Goal: Navigation & Orientation: Find specific page/section

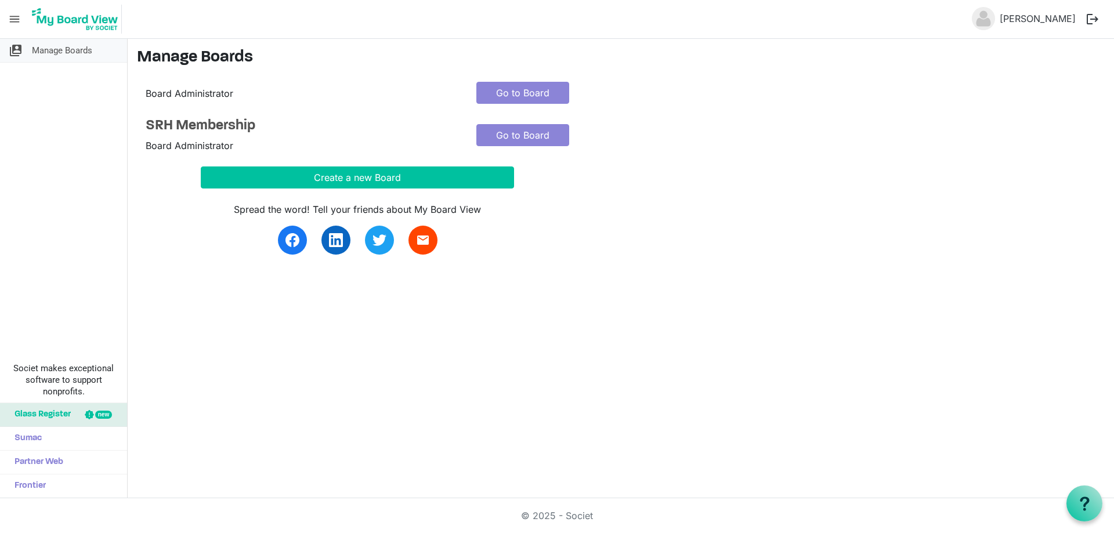
click at [87, 45] on span "Manage Boards" at bounding box center [62, 50] width 60 height 23
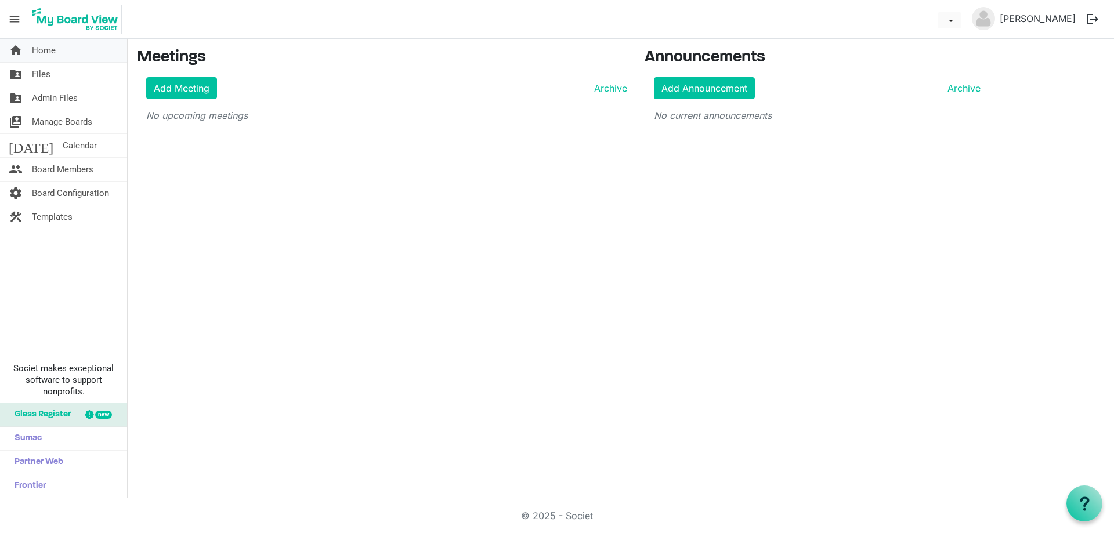
click at [49, 48] on span "Home" at bounding box center [44, 50] width 24 height 23
click at [39, 79] on span "Files" at bounding box center [41, 74] width 19 height 23
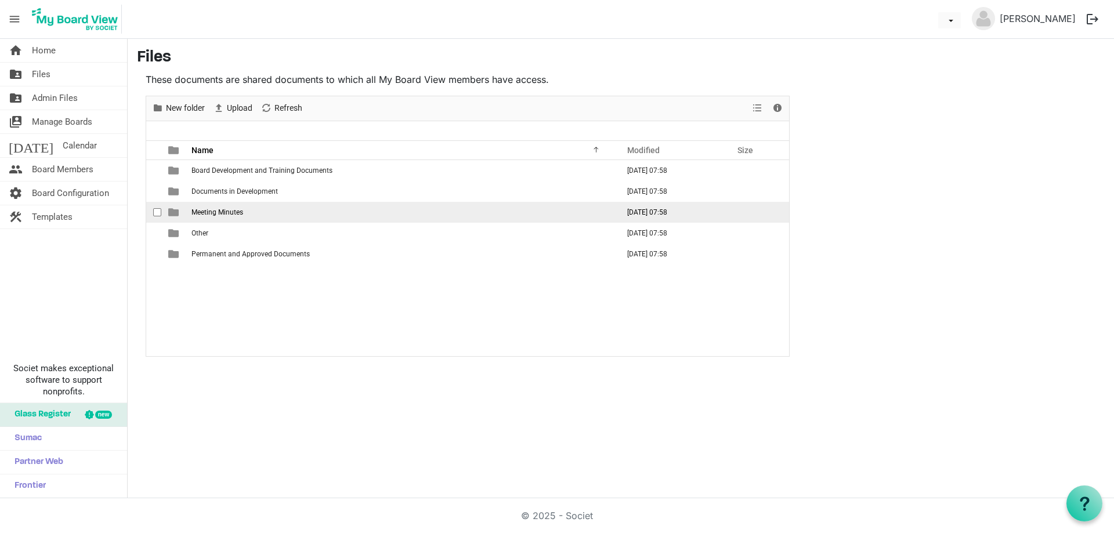
click at [230, 209] on span "Meeting Minutes" at bounding box center [218, 212] width 52 height 8
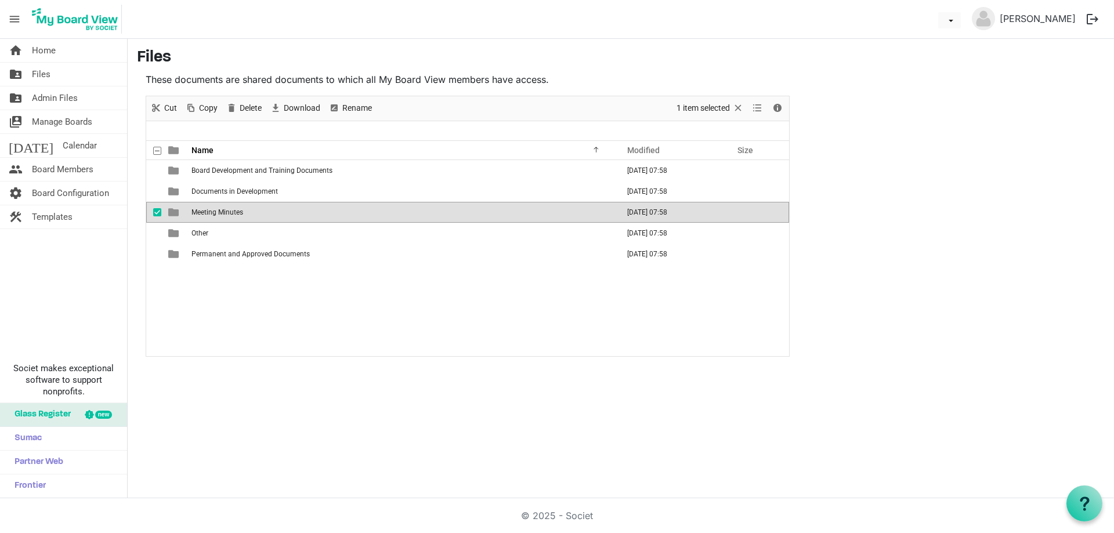
click at [230, 209] on span "Meeting Minutes" at bounding box center [218, 212] width 52 height 8
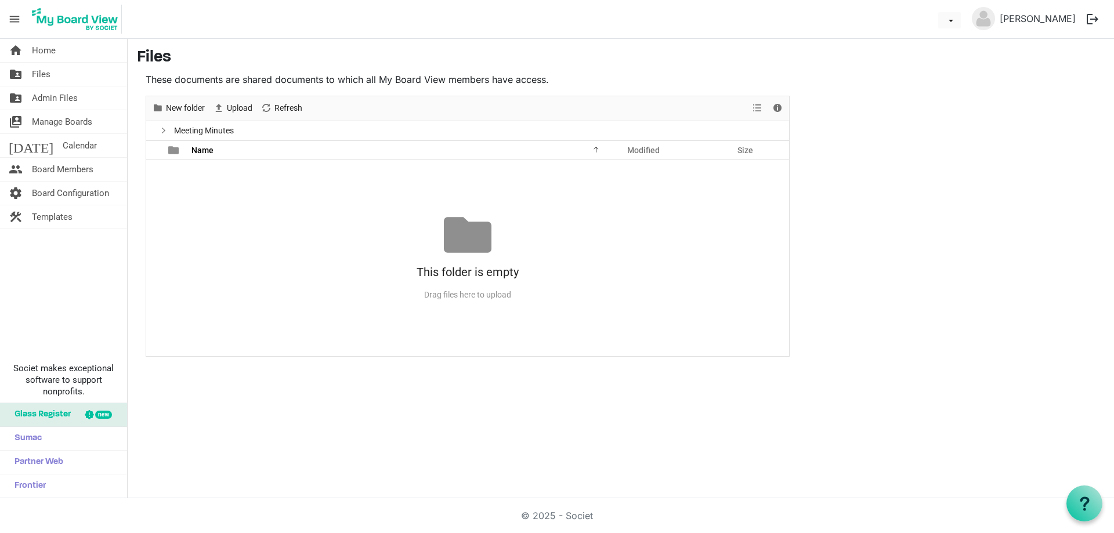
click at [189, 134] on span "Meeting Minutes" at bounding box center [204, 131] width 64 height 15
click at [165, 132] on span at bounding box center [164, 131] width 12 height 6
click at [263, 129] on ul "Meeting Minutes" at bounding box center [467, 130] width 643 height 19
click at [159, 128] on span at bounding box center [164, 131] width 12 height 6
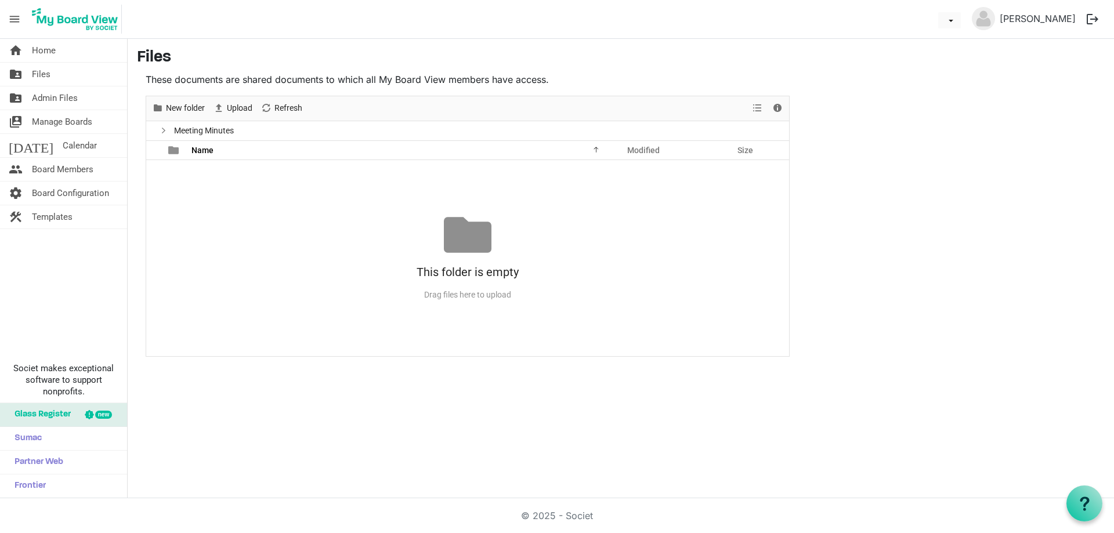
click at [163, 129] on span at bounding box center [164, 131] width 12 height 6
click at [197, 129] on span "Meeting Minutes" at bounding box center [204, 131] width 64 height 15
click at [63, 121] on span "Manage Boards" at bounding box center [62, 121] width 60 height 23
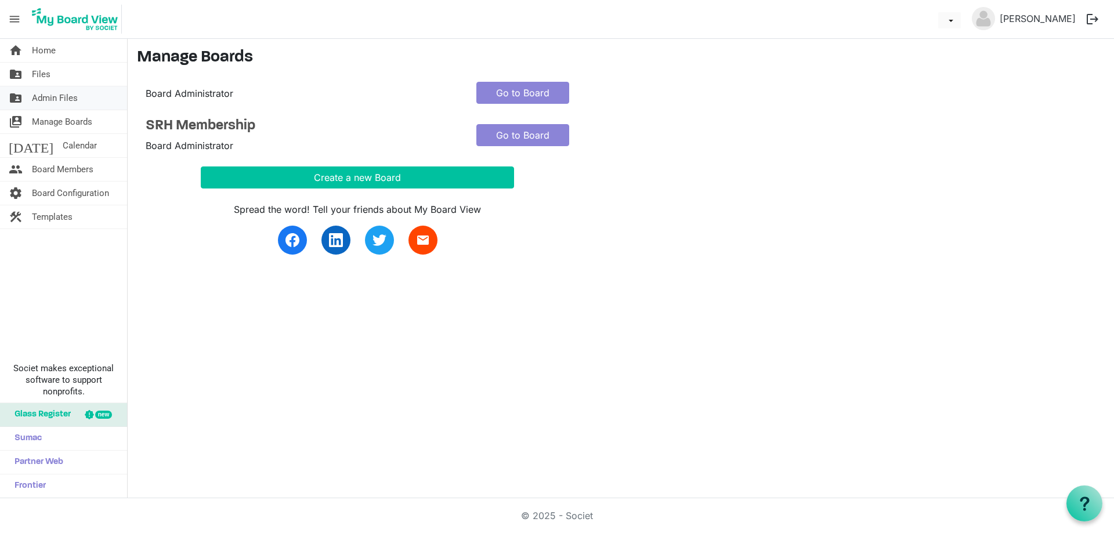
click at [54, 97] on span "Admin Files" at bounding box center [55, 97] width 46 height 23
click at [73, 102] on span "Admin Files" at bounding box center [55, 97] width 46 height 23
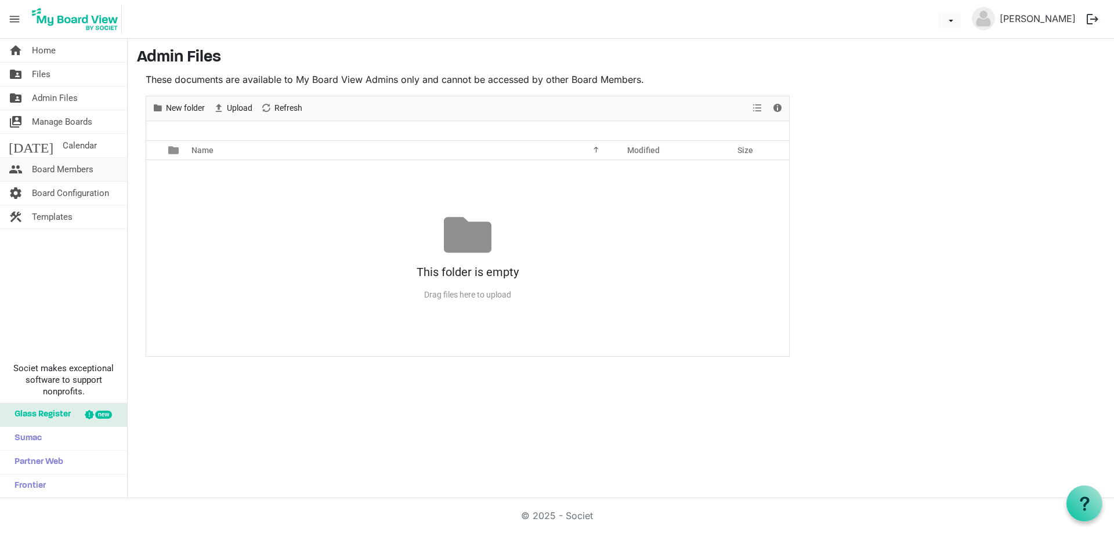
drag, startPoint x: 75, startPoint y: 167, endPoint x: 99, endPoint y: 168, distance: 24.4
click at [76, 167] on span "Board Members" at bounding box center [63, 169] width 62 height 23
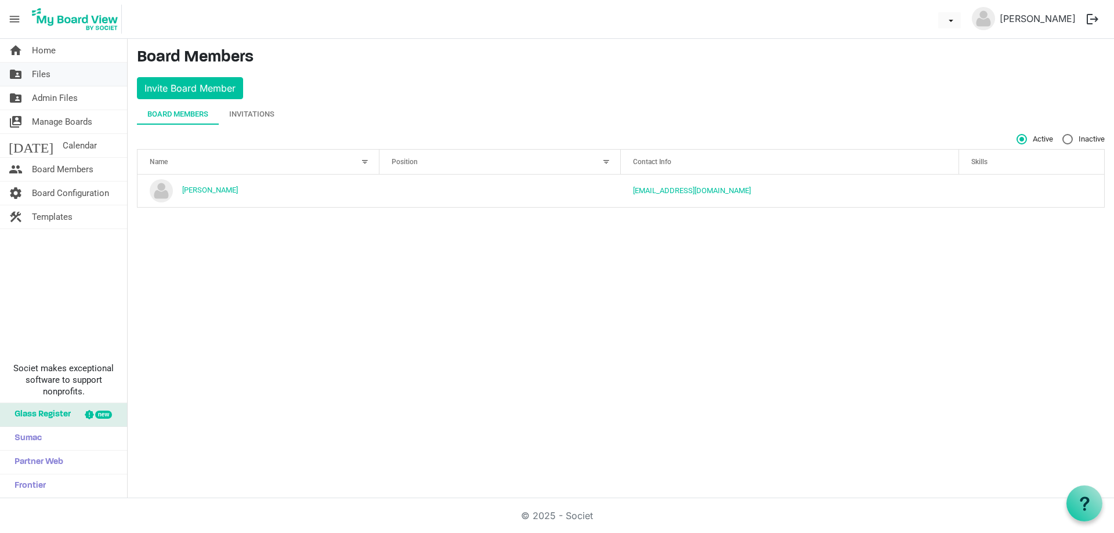
drag, startPoint x: 37, startPoint y: 65, endPoint x: 49, endPoint y: 70, distance: 12.7
click at [38, 66] on span "Files" at bounding box center [41, 74] width 19 height 23
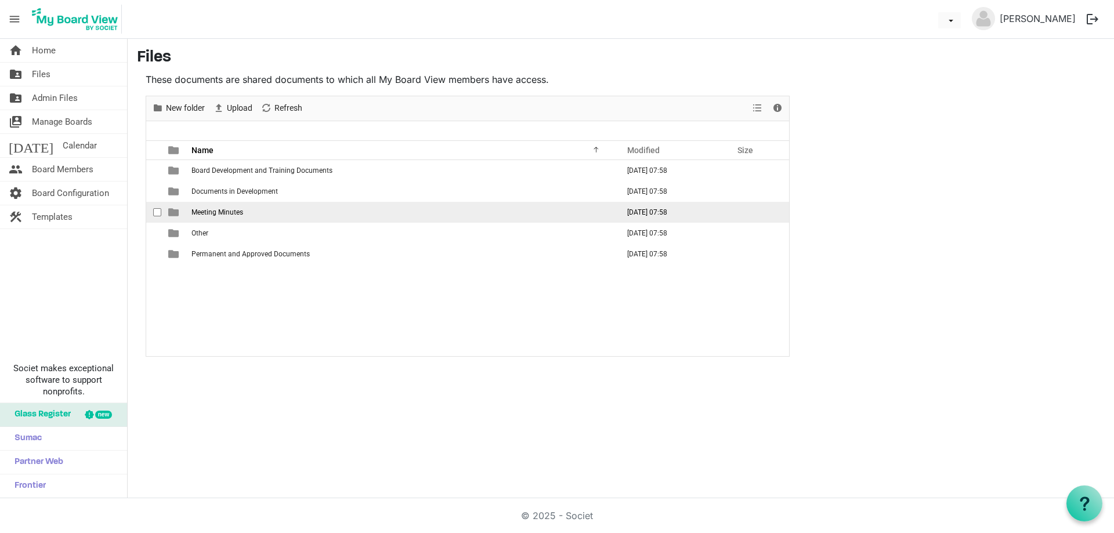
click at [246, 215] on td "Meeting Minutes" at bounding box center [401, 212] width 427 height 21
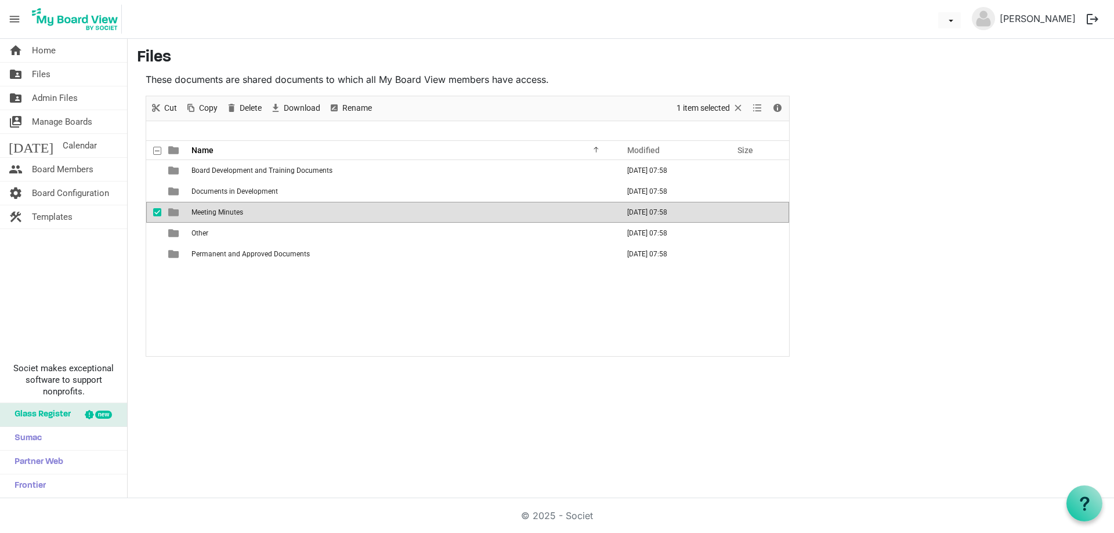
click at [246, 215] on td "Meeting Minutes" at bounding box center [401, 212] width 427 height 21
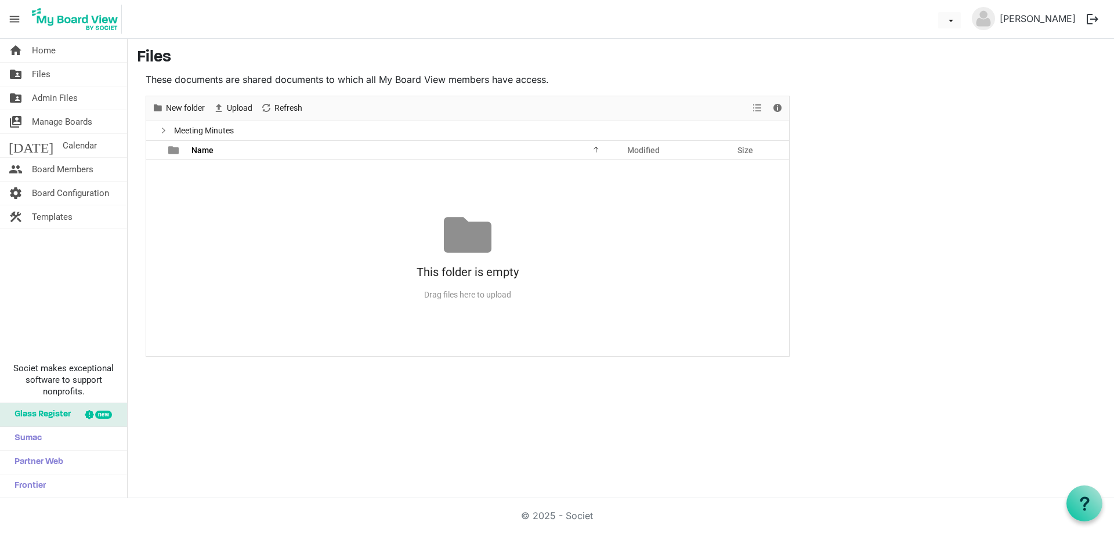
click at [159, 130] on span at bounding box center [164, 131] width 12 height 6
click at [268, 109] on span "Refresh" at bounding box center [266, 108] width 14 height 15
drag, startPoint x: 276, startPoint y: 100, endPoint x: 319, endPoint y: 114, distance: 45.7
click at [276, 100] on div "Refresh" at bounding box center [281, 108] width 50 height 24
click at [164, 129] on span at bounding box center [164, 131] width 12 height 6
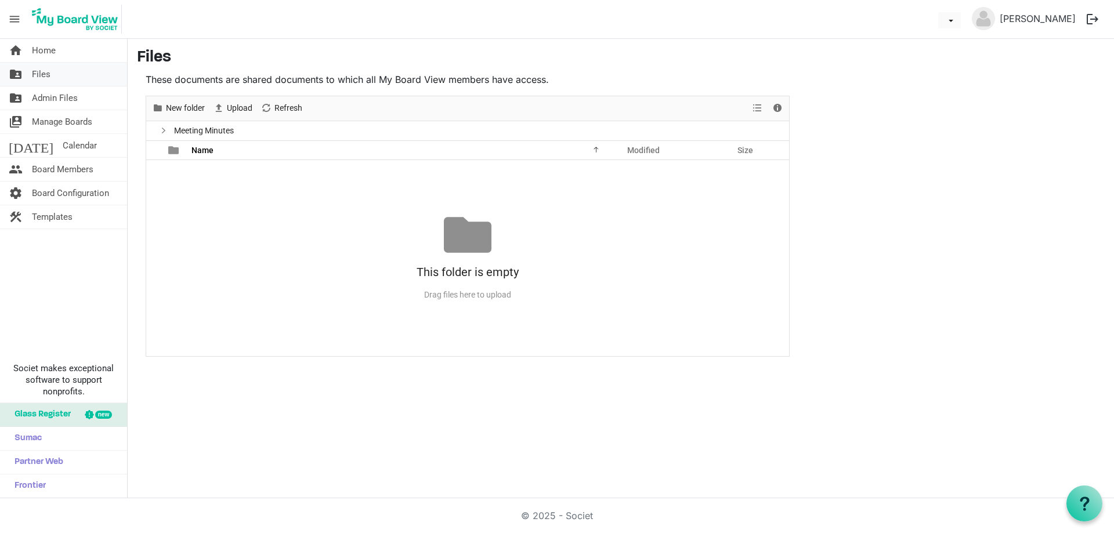
click at [46, 69] on span "Files" at bounding box center [41, 74] width 19 height 23
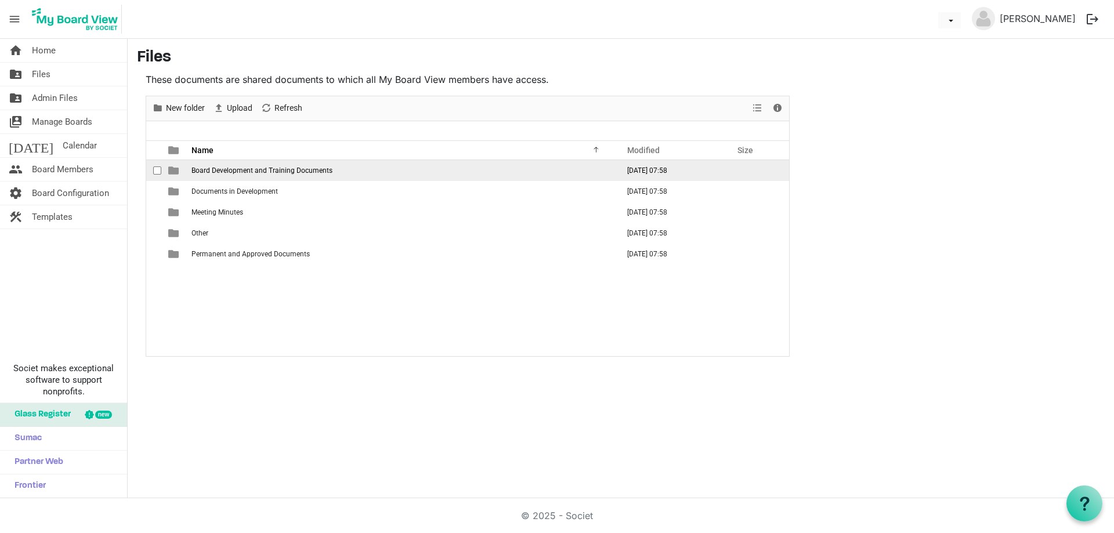
click at [261, 168] on span "Board Development and Training Documents" at bounding box center [262, 171] width 141 height 8
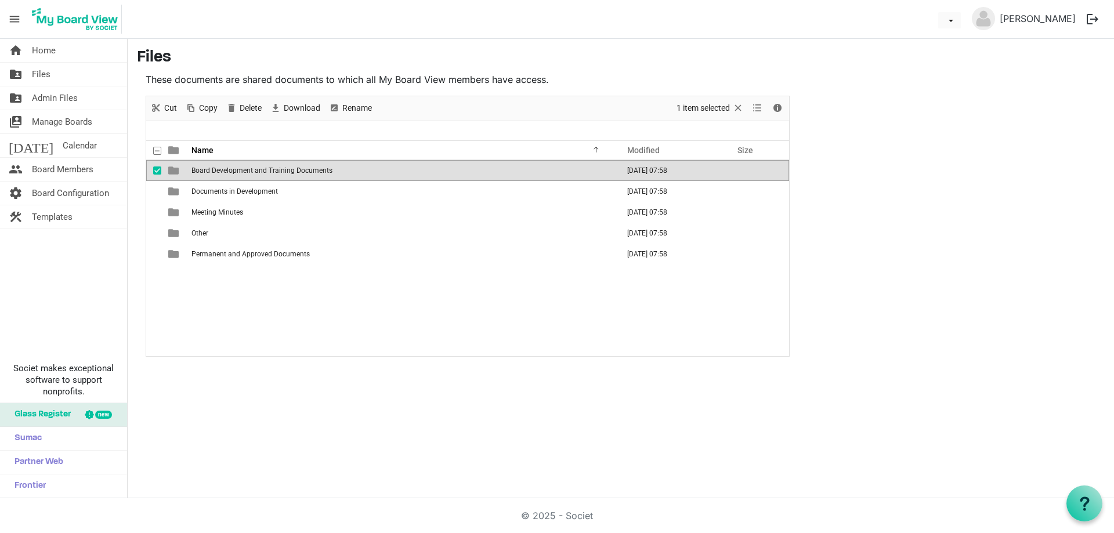
click at [261, 168] on span "Board Development and Training Documents" at bounding box center [262, 171] width 141 height 8
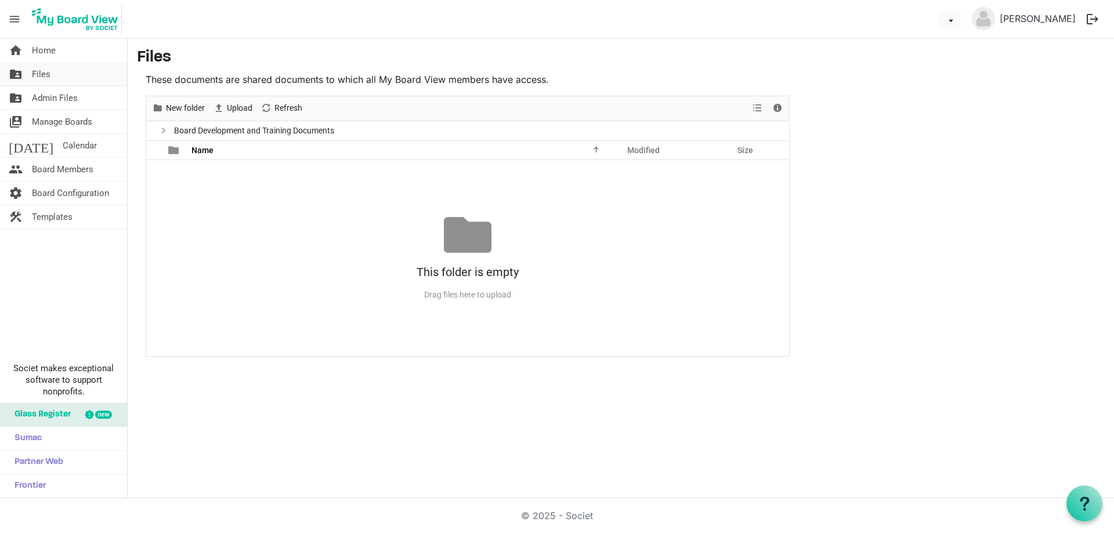
click at [55, 69] on link "folder_shared Files" at bounding box center [63, 74] width 127 height 23
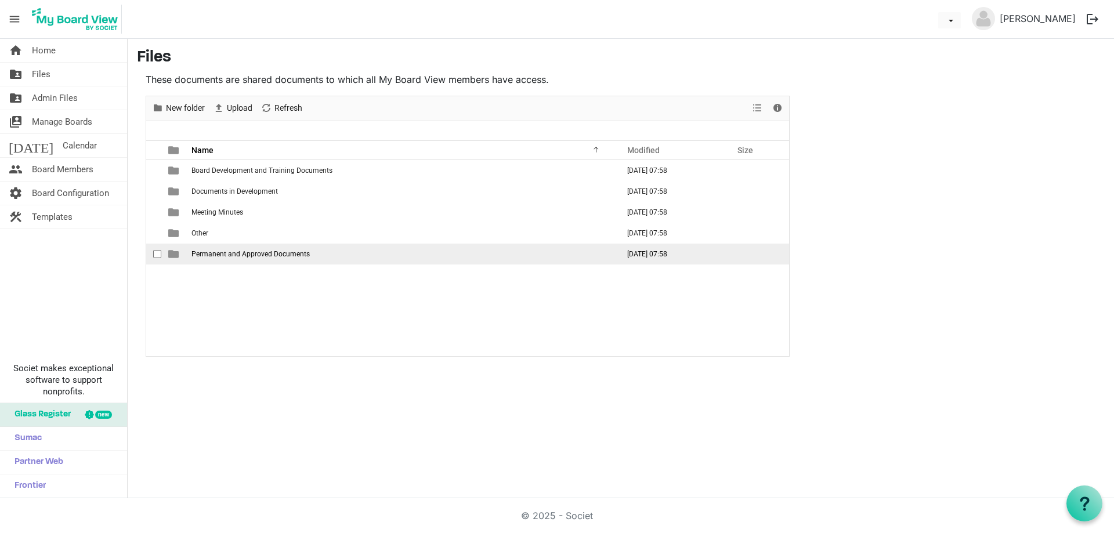
click at [254, 256] on span "Permanent and Approved Documents" at bounding box center [251, 254] width 118 height 8
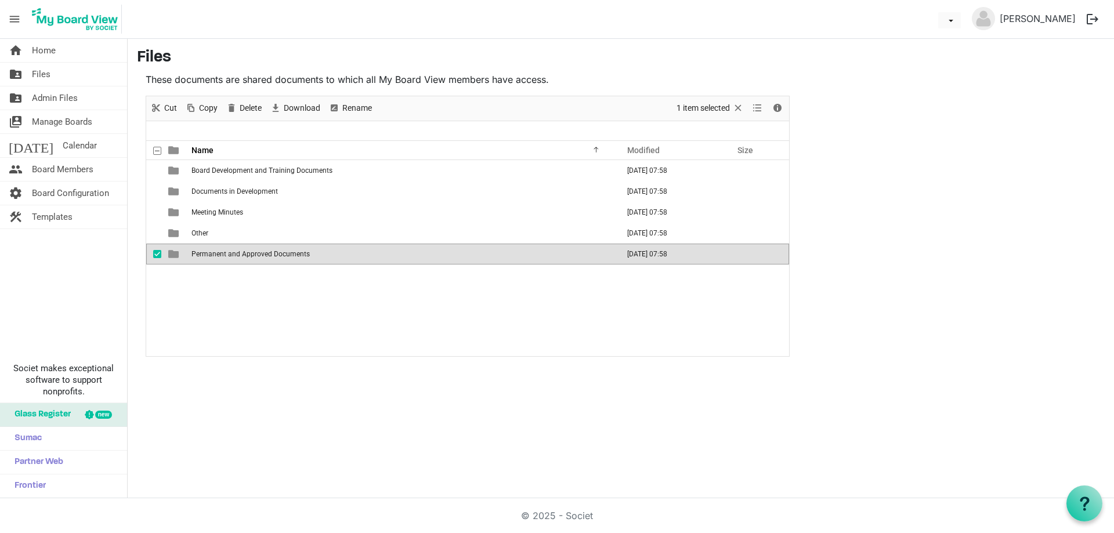
click at [254, 256] on span "Permanent and Approved Documents" at bounding box center [251, 254] width 118 height 8
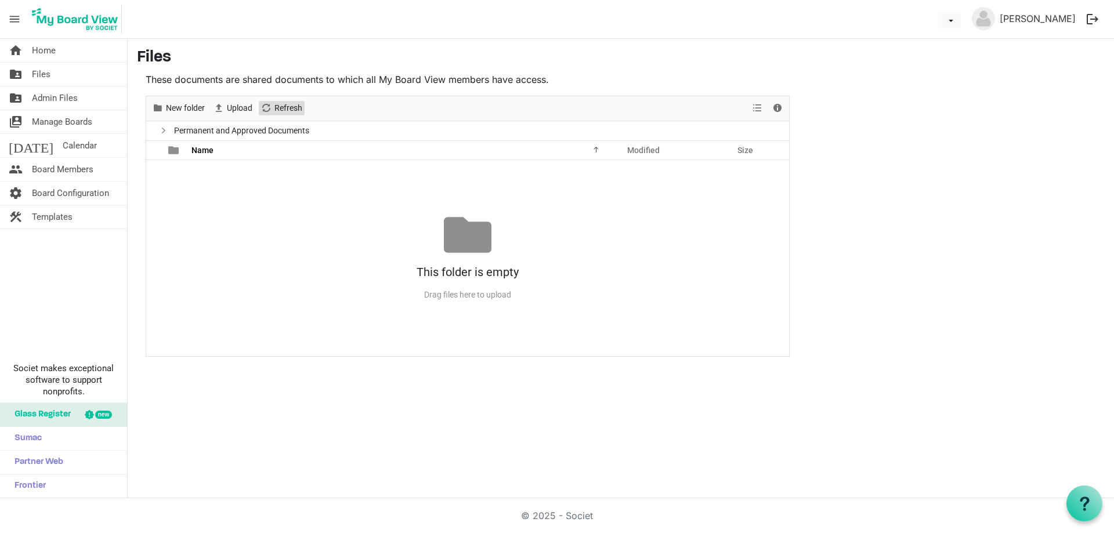
click at [277, 107] on span "Refresh" at bounding box center [288, 108] width 30 height 15
drag, startPoint x: 50, startPoint y: 68, endPoint x: 56, endPoint y: 69, distance: 5.8
click at [52, 68] on link "folder_shared Files" at bounding box center [63, 74] width 127 height 23
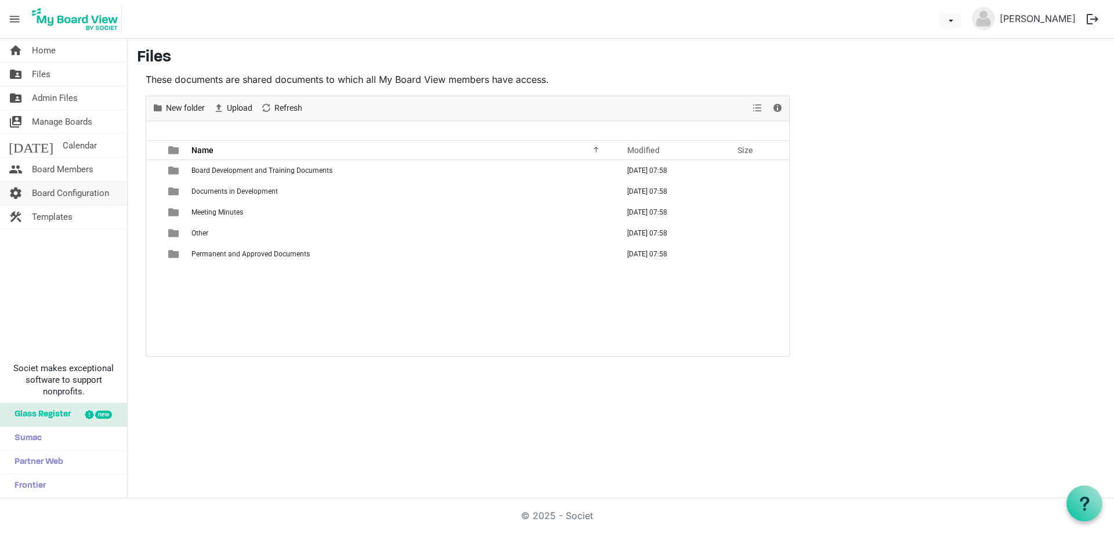
click at [81, 192] on span "Board Configuration" at bounding box center [70, 193] width 77 height 23
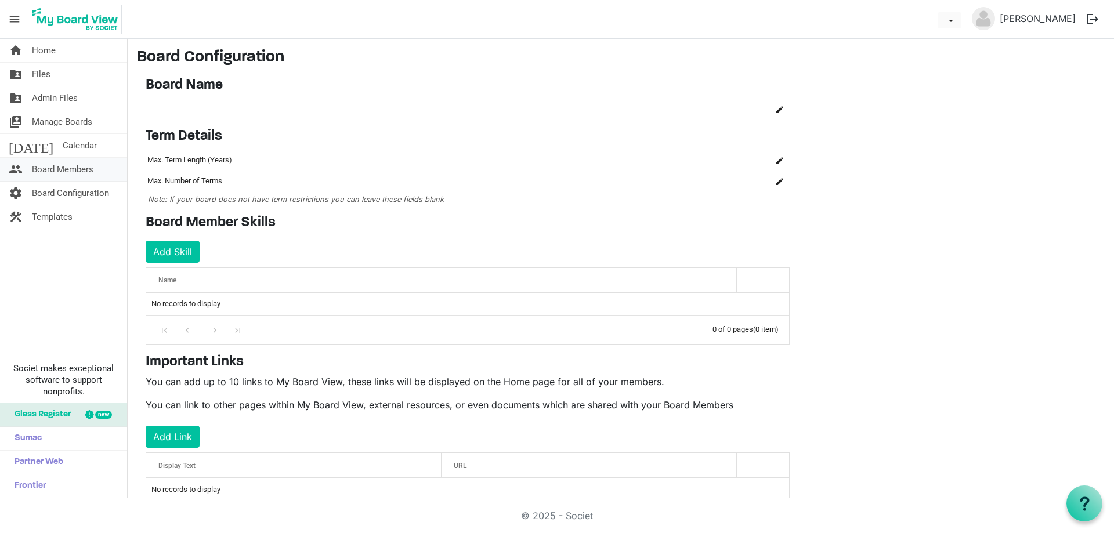
click at [68, 167] on span "Board Members" at bounding box center [63, 169] width 62 height 23
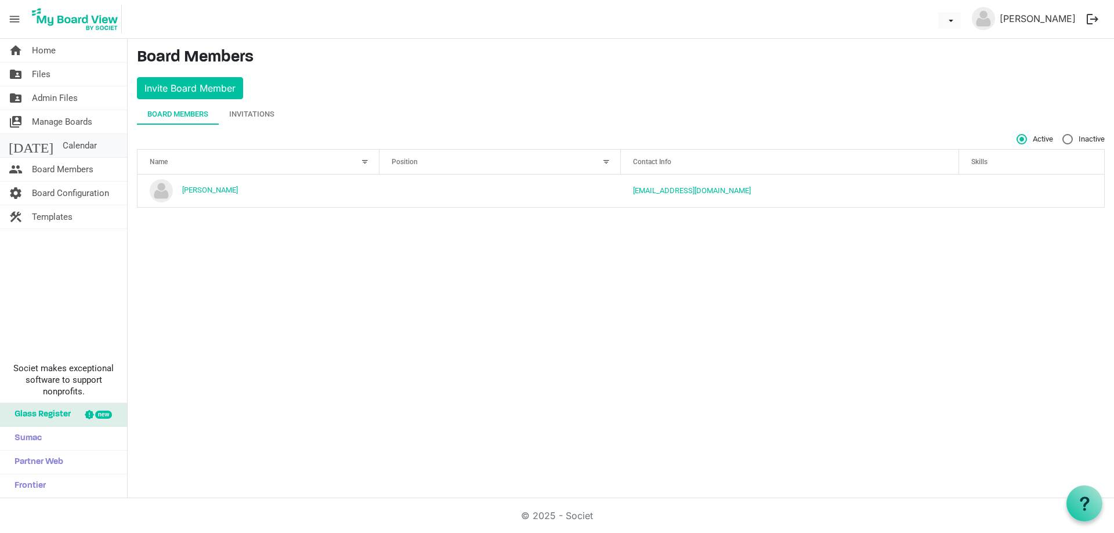
click at [63, 147] on span "Calendar" at bounding box center [80, 145] width 34 height 23
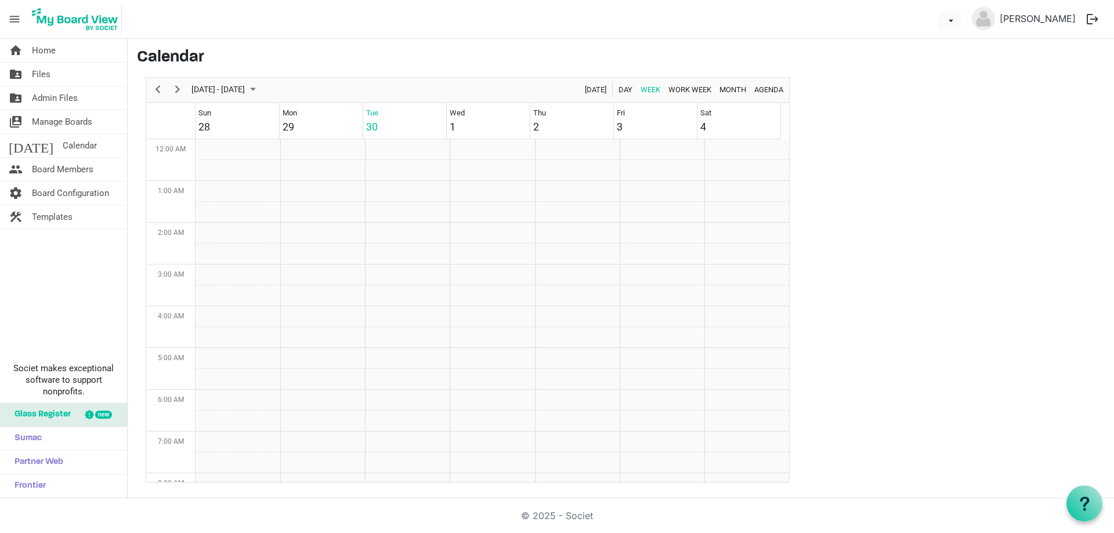
scroll to position [376, 0]
click at [29, 56] on link "home Home" at bounding box center [63, 50] width 127 height 23
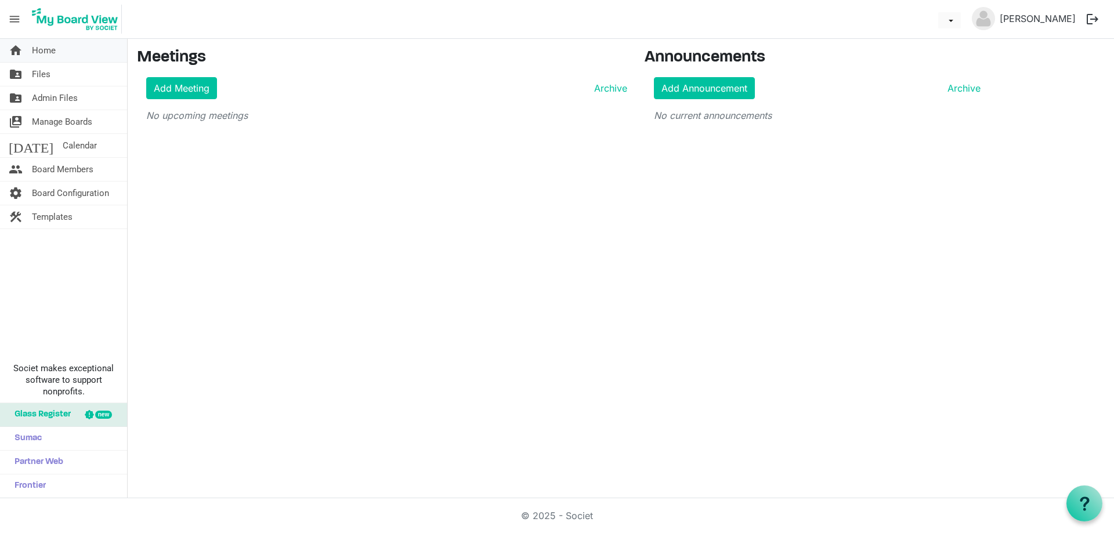
click at [41, 55] on span "Home" at bounding box center [44, 50] width 24 height 23
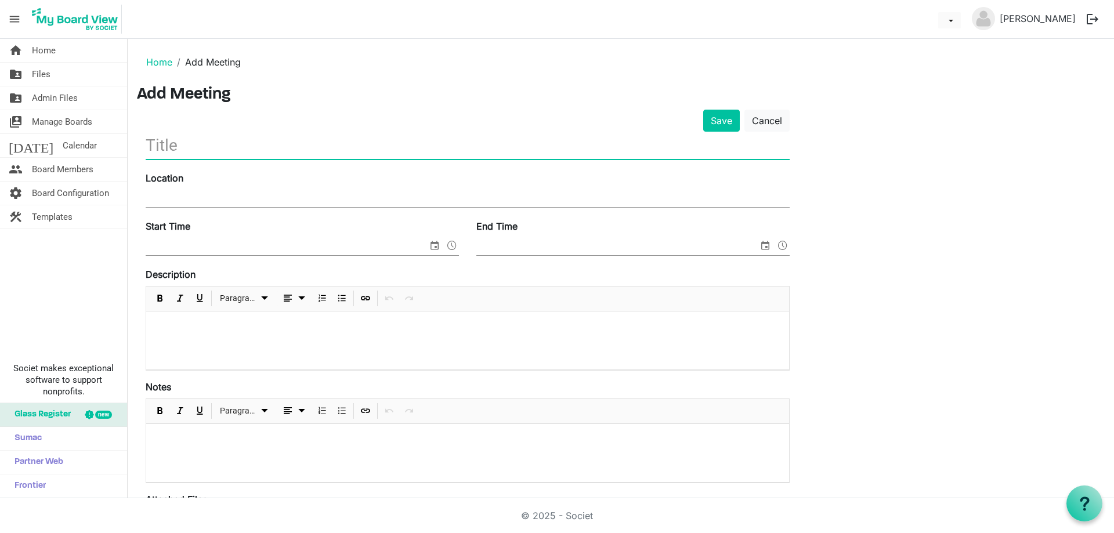
click at [262, 150] on input "text" at bounding box center [468, 145] width 644 height 27
click at [52, 52] on span "Home" at bounding box center [44, 50] width 24 height 23
